Goal: Information Seeking & Learning: Learn about a topic

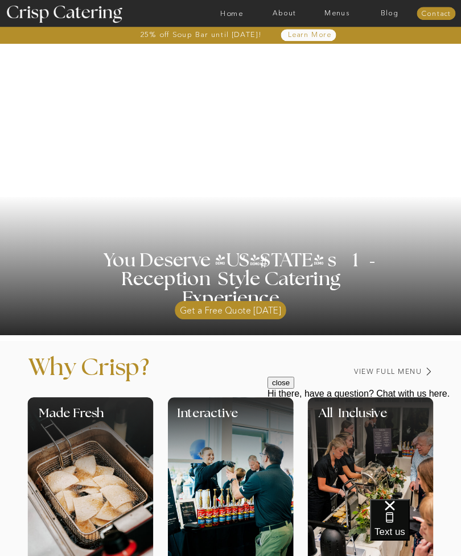
click at [242, 15] on nav "Home" at bounding box center [231, 14] width 52 height 8
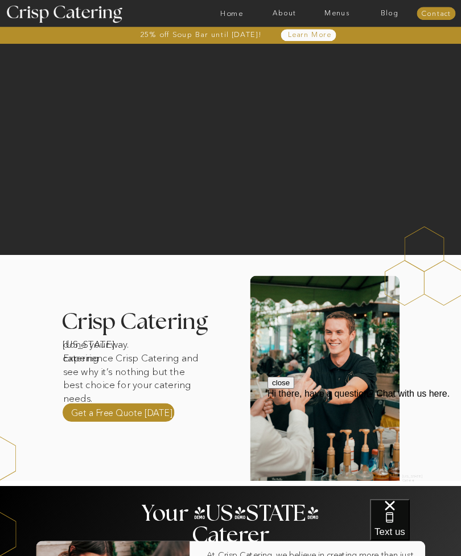
click at [235, 17] on nav "Home" at bounding box center [231, 14] width 52 height 8
click at [161, 419] on div at bounding box center [119, 412] width 112 height 18
click at [344, 14] on nav "Menus" at bounding box center [337, 14] width 52 height 8
click at [345, 48] on nav "Winter (Sep-Feb)" at bounding box center [336, 45] width 63 height 7
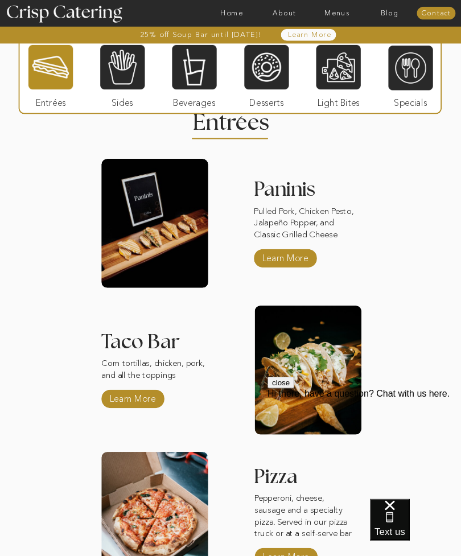
scroll to position [929, 0]
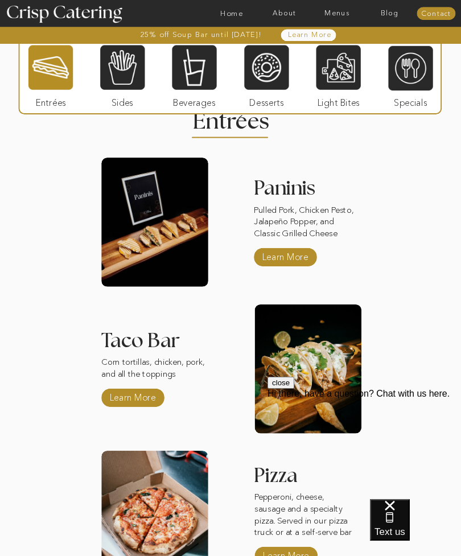
click at [118, 394] on p "Learn More" at bounding box center [132, 396] width 51 height 22
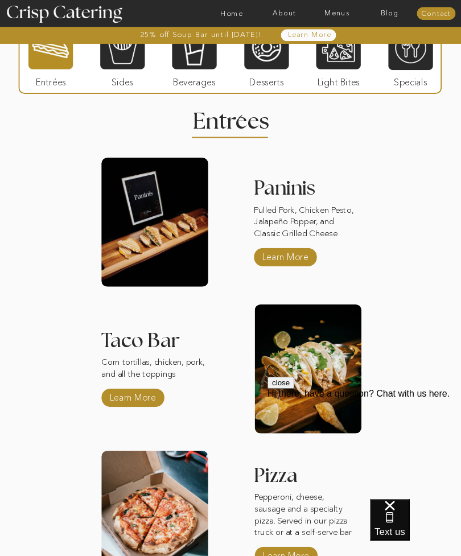
scroll to position [967, 0]
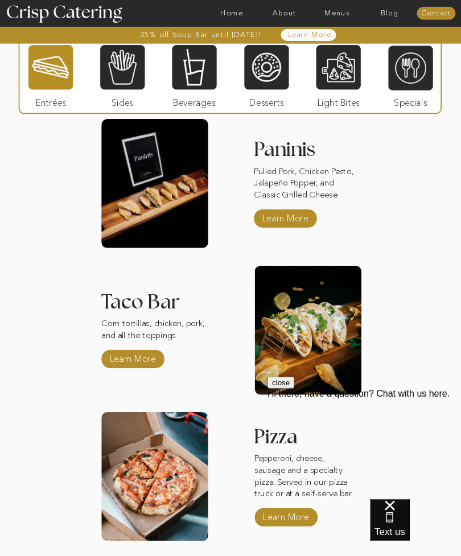
click at [120, 67] on div at bounding box center [122, 67] width 44 height 46
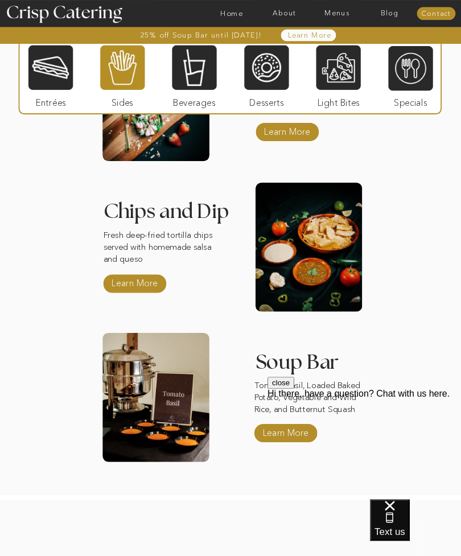
scroll to position [1207, 0]
click at [193, 61] on div at bounding box center [194, 67] width 44 height 46
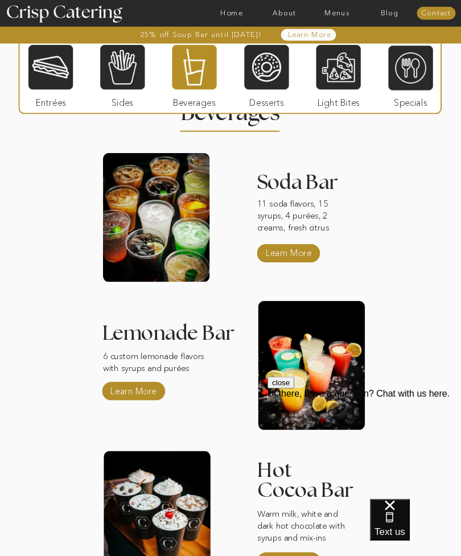
scroll to position [938, 0]
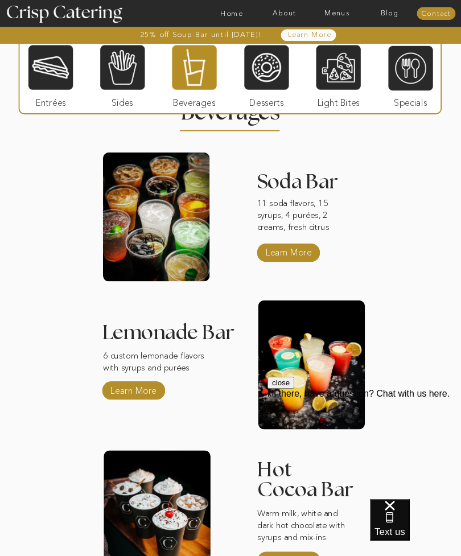
click at [248, 65] on div at bounding box center [266, 67] width 44 height 46
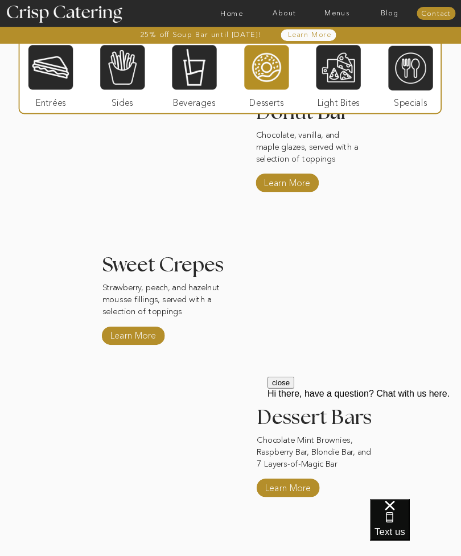
scroll to position [1008, 0]
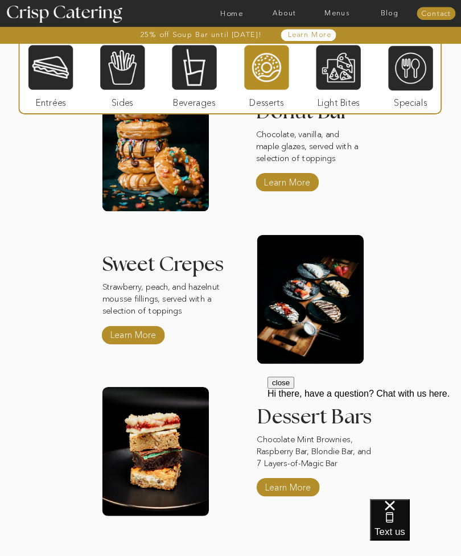
click at [325, 66] on div at bounding box center [338, 67] width 44 height 46
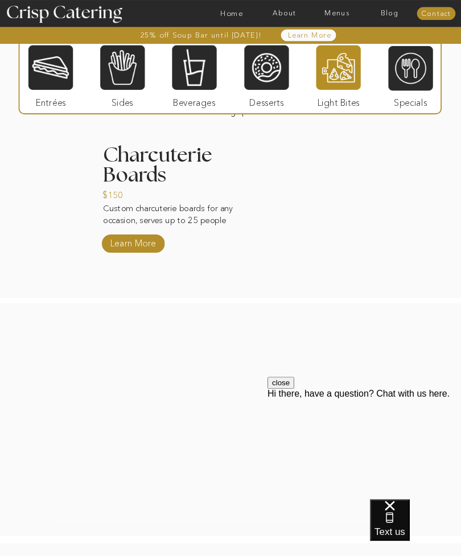
scroll to position [967, 0]
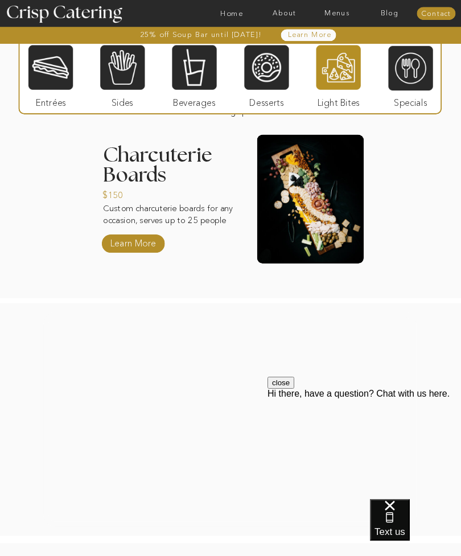
click at [407, 65] on div at bounding box center [410, 68] width 44 height 46
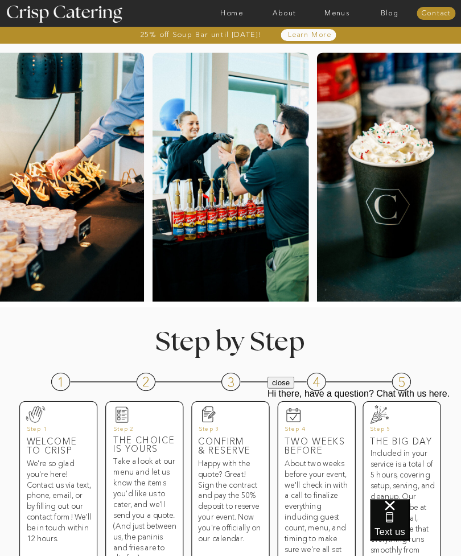
scroll to position [0, 0]
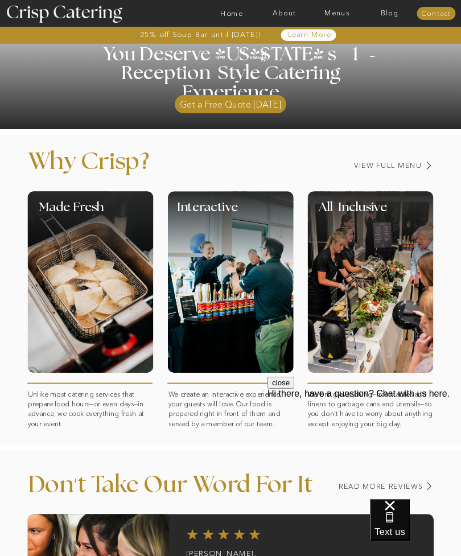
scroll to position [205, 0]
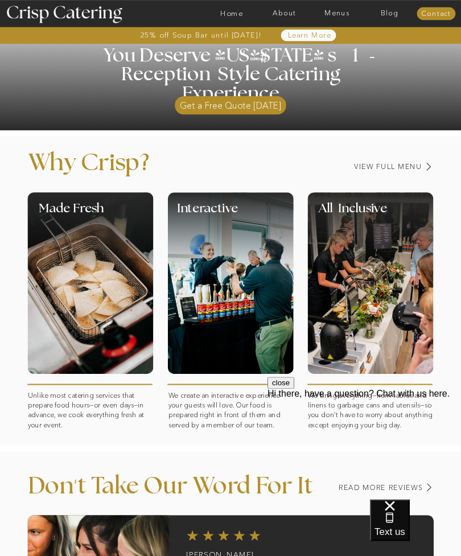
click at [405, 526] on span "Text us" at bounding box center [389, 531] width 31 height 11
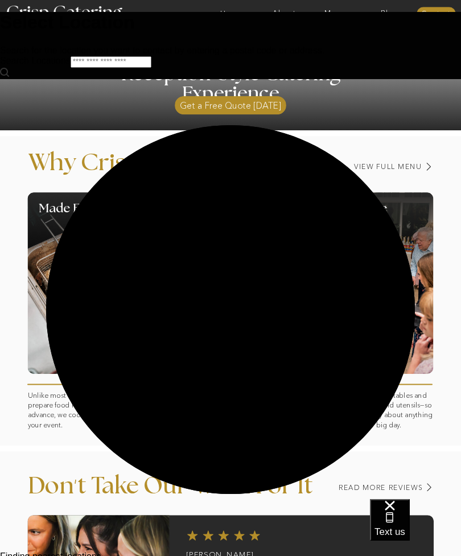
scroll to position [0, 0]
